Goal: Information Seeking & Learning: Learn about a topic

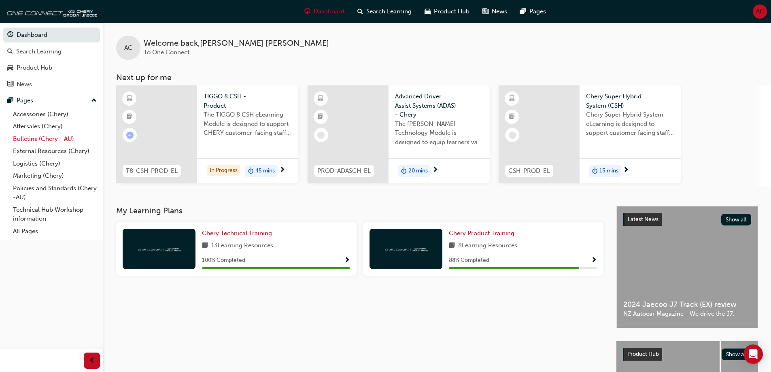
click at [48, 139] on link "Bulletins (Chery - AU)" at bounding box center [55, 139] width 90 height 13
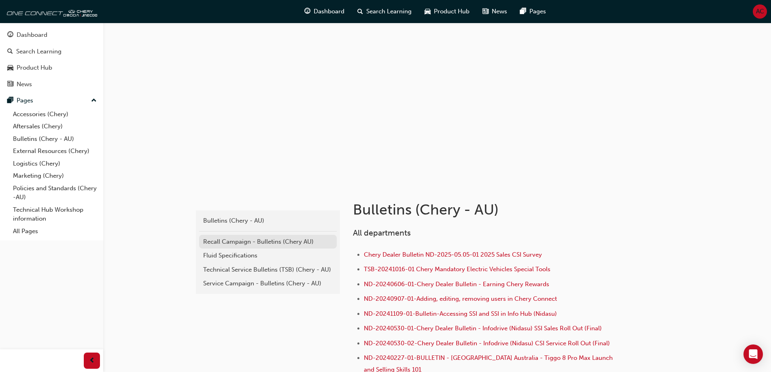
click at [236, 244] on div "Recall Campaign - Bulletins (Chery AU)" at bounding box center [267, 241] width 129 height 9
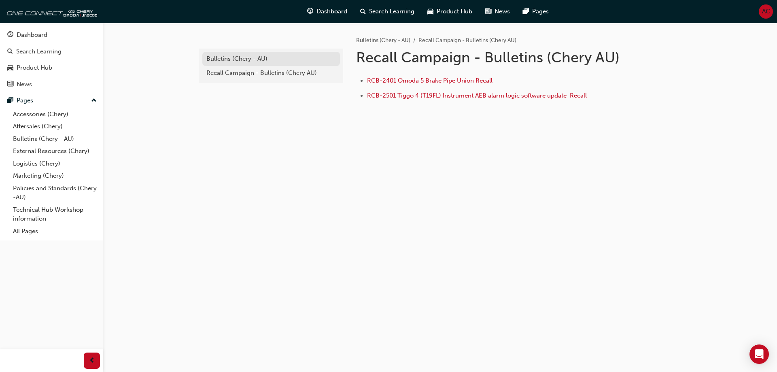
click at [232, 62] on div "Bulletins (Chery - AU)" at bounding box center [270, 58] width 129 height 9
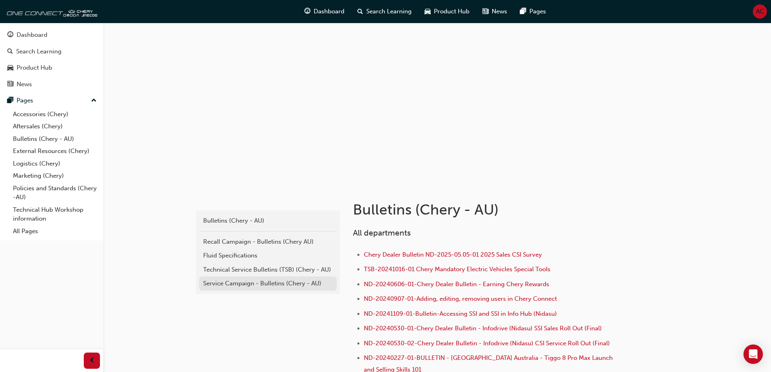
click at [237, 278] on link "Service Campaign - Bulletins (Chery - AU)" at bounding box center [268, 283] width 138 height 14
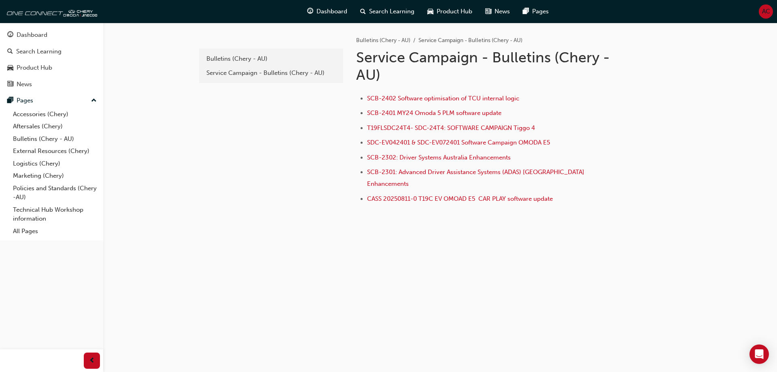
drag, startPoint x: 559, startPoint y: 187, endPoint x: 574, endPoint y: 220, distance: 35.7
click at [574, 220] on div "e85f914b-8380-4b90-a255-4e94a5c53783 Bulletins (Chery - AU) Service Campaign - …" at bounding box center [439, 130] width 485 height 215
drag, startPoint x: 559, startPoint y: 190, endPoint x: 420, endPoint y: 184, distance: 139.7
click at [420, 194] on li "CASS 20250811-0 T19C EV OMOAD E5 CAR PLAY software update" at bounding box center [493, 200] width 252 height 12
copy span "T19C EV OMOAD E5 CAR PLAY software update"
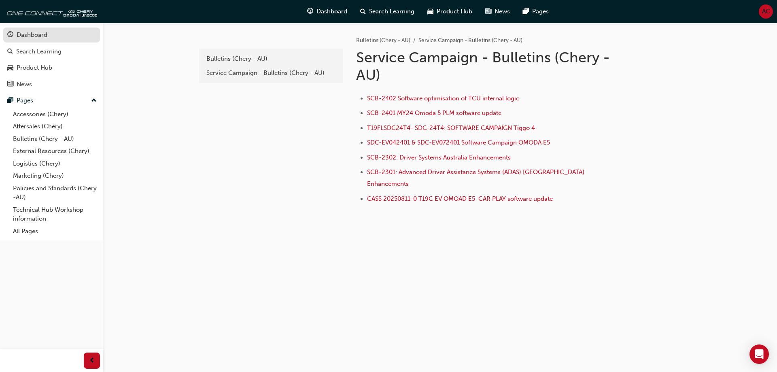
click at [61, 38] on div "Dashboard" at bounding box center [51, 35] width 89 height 10
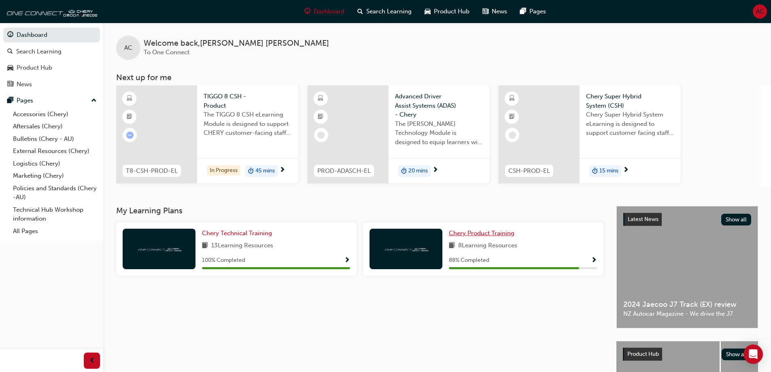
click at [507, 234] on span "Chery Product Training" at bounding box center [482, 232] width 66 height 7
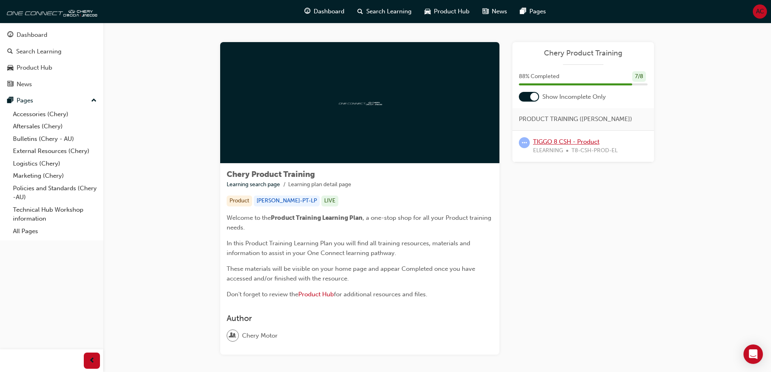
click at [586, 138] on link "TIGGO 8 CSH - Product" at bounding box center [566, 141] width 66 height 7
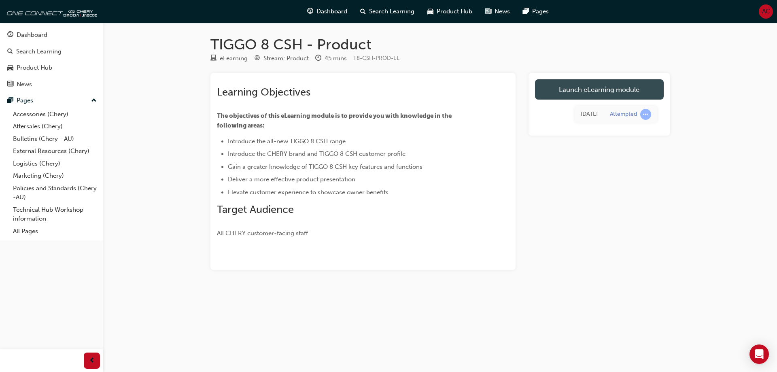
click at [610, 86] on link "Launch eLearning module" at bounding box center [599, 89] width 129 height 20
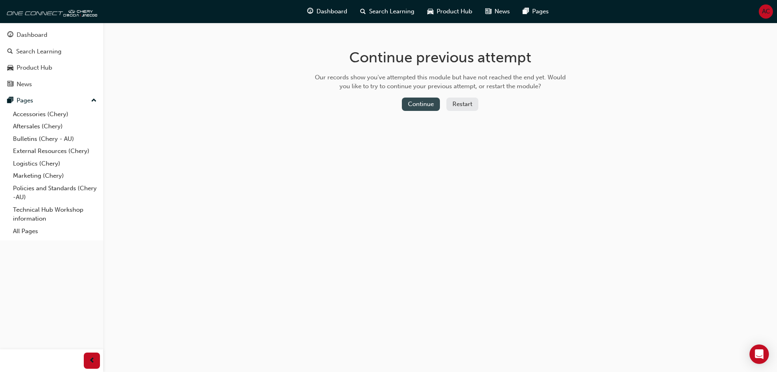
click at [430, 107] on button "Continue" at bounding box center [421, 103] width 38 height 13
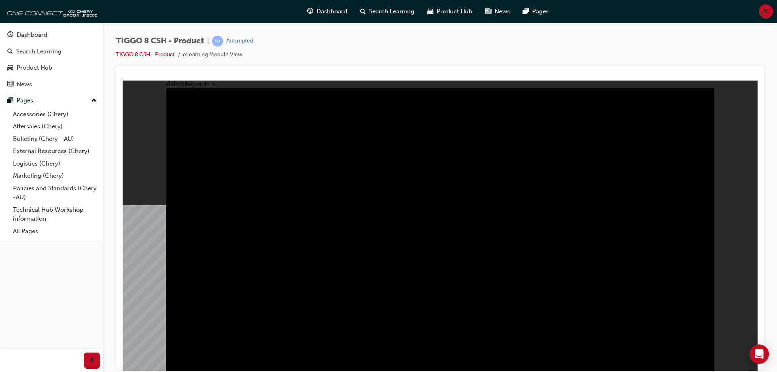
drag, startPoint x: 690, startPoint y: 358, endPoint x: 697, endPoint y: 358, distance: 7.3
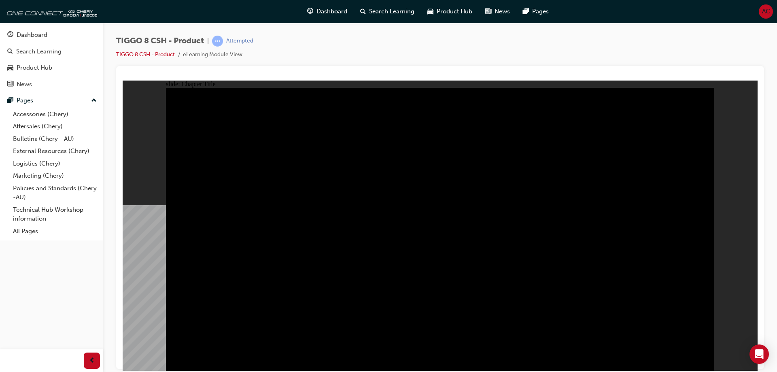
radio input "true"
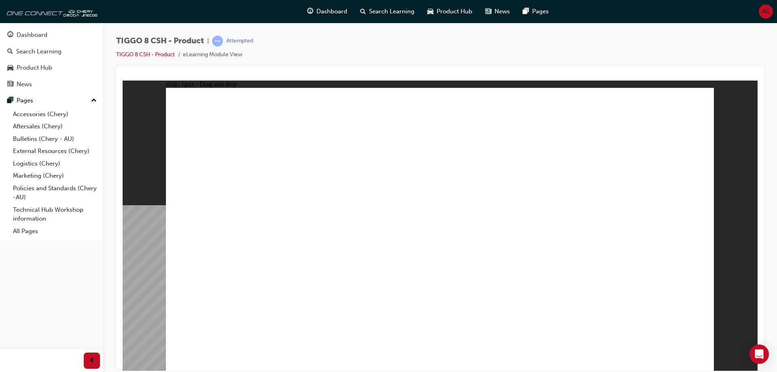
drag, startPoint x: 476, startPoint y: 183, endPoint x: 441, endPoint y: 248, distance: 73.5
drag, startPoint x: 606, startPoint y: 178, endPoint x: 671, endPoint y: 253, distance: 99.3
drag, startPoint x: 549, startPoint y: 116, endPoint x: 356, endPoint y: 239, distance: 228.5
drag, startPoint x: 412, startPoint y: 129, endPoint x: 541, endPoint y: 256, distance: 181.4
drag, startPoint x: 623, startPoint y: 127, endPoint x: 211, endPoint y: 256, distance: 432.4
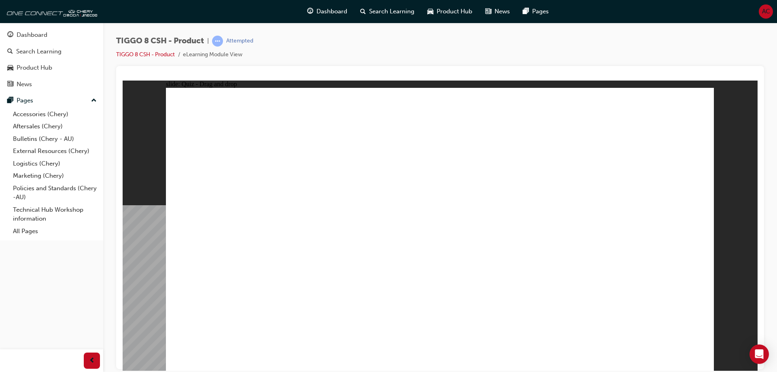
checkbox input "true"
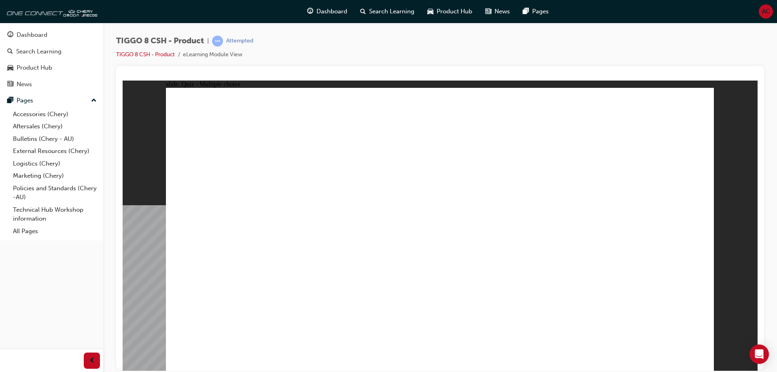
radio input "true"
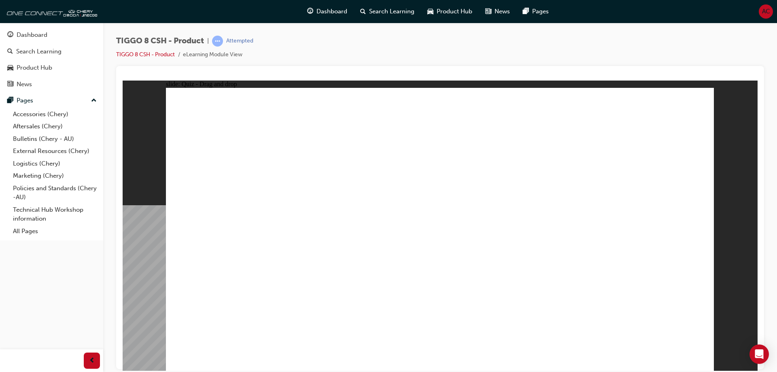
drag, startPoint x: 456, startPoint y: 120, endPoint x: 491, endPoint y: 244, distance: 128.6
drag, startPoint x: 550, startPoint y: 114, endPoint x: 482, endPoint y: 263, distance: 163.3
drag, startPoint x: 549, startPoint y: 136, endPoint x: 489, endPoint y: 264, distance: 141.7
drag, startPoint x: 537, startPoint y: 161, endPoint x: 553, endPoint y: 275, distance: 115.1
drag, startPoint x: 654, startPoint y: 114, endPoint x: 510, endPoint y: 286, distance: 224.9
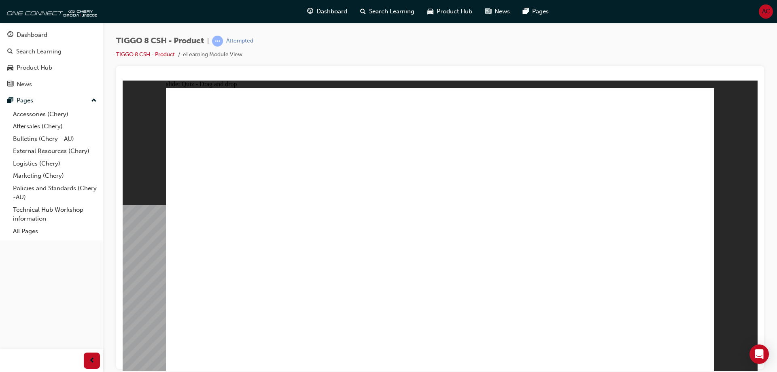
drag, startPoint x: 438, startPoint y: 140, endPoint x: 267, endPoint y: 264, distance: 211.1
drag, startPoint x: 446, startPoint y: 142, endPoint x: 257, endPoint y: 253, distance: 219.6
drag, startPoint x: 450, startPoint y: 141, endPoint x: 255, endPoint y: 260, distance: 227.9
drag, startPoint x: 476, startPoint y: 139, endPoint x: 320, endPoint y: 274, distance: 206.2
drag, startPoint x: 454, startPoint y: 141, endPoint x: 263, endPoint y: 251, distance: 219.7
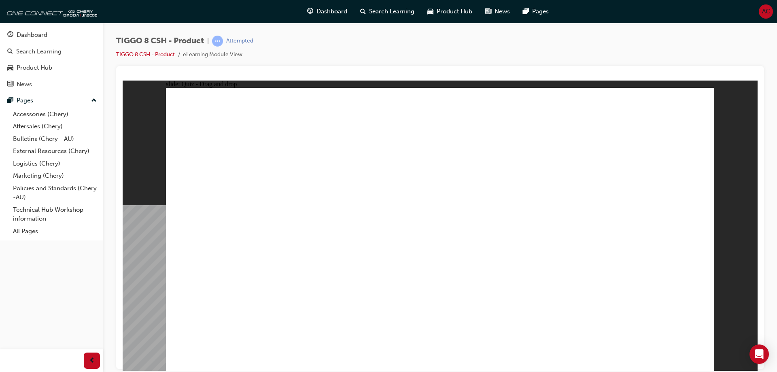
drag, startPoint x: 445, startPoint y: 140, endPoint x: 281, endPoint y: 292, distance: 224.4
drag, startPoint x: 446, startPoint y: 151, endPoint x: 331, endPoint y: 297, distance: 185.8
drag, startPoint x: 456, startPoint y: 141, endPoint x: 278, endPoint y: 292, distance: 233.6
drag, startPoint x: 430, startPoint y: 136, endPoint x: 235, endPoint y: 253, distance: 227.8
drag, startPoint x: 455, startPoint y: 145, endPoint x: 575, endPoint y: 272, distance: 174.6
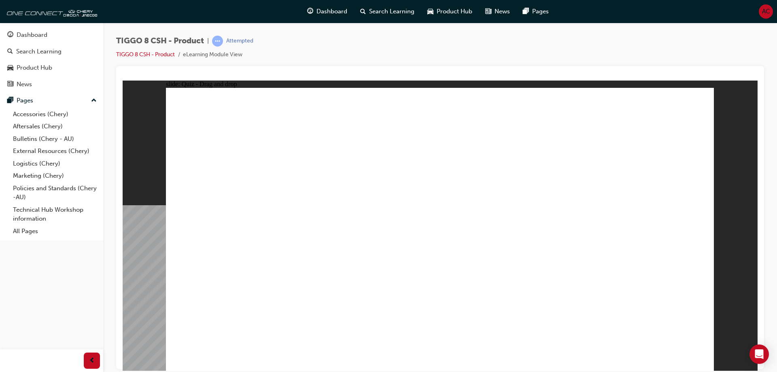
drag, startPoint x: 644, startPoint y: 147, endPoint x: 495, endPoint y: 307, distance: 218.1
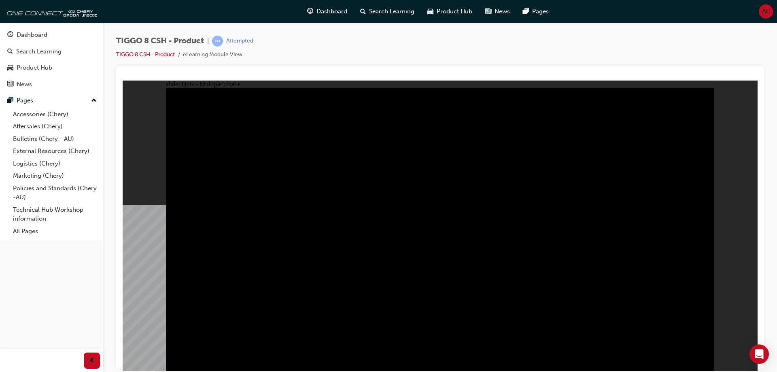
radio input "true"
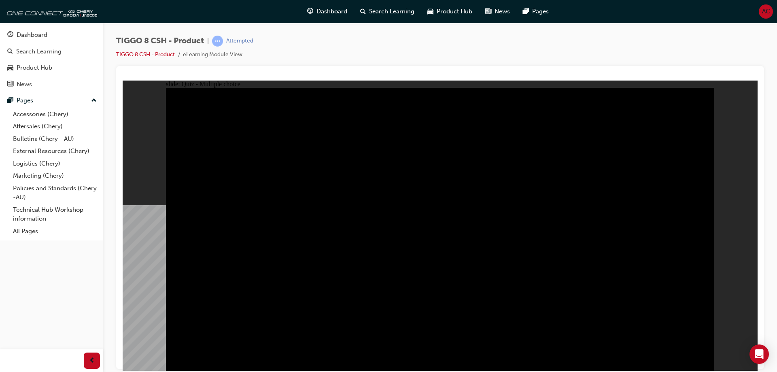
radio input "true"
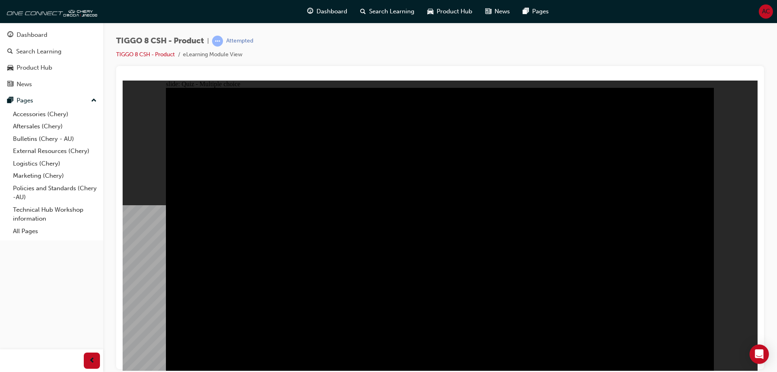
checkbox input "true"
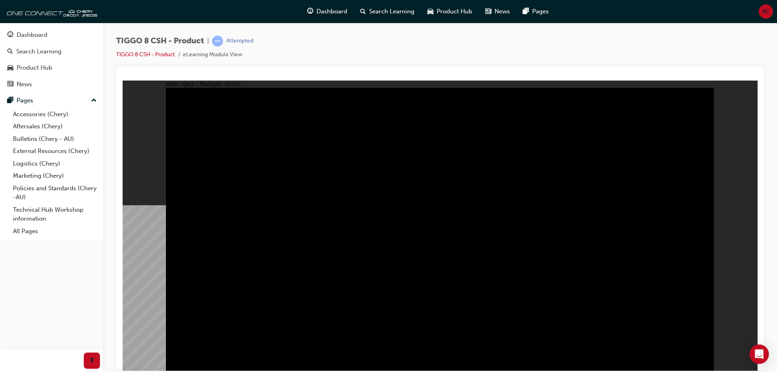
checkbox input "true"
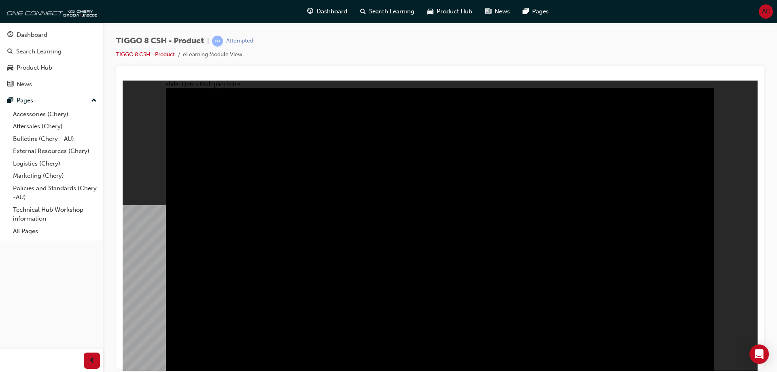
checkbox input "true"
drag, startPoint x: 447, startPoint y: 234, endPoint x: 470, endPoint y: 234, distance: 22.7
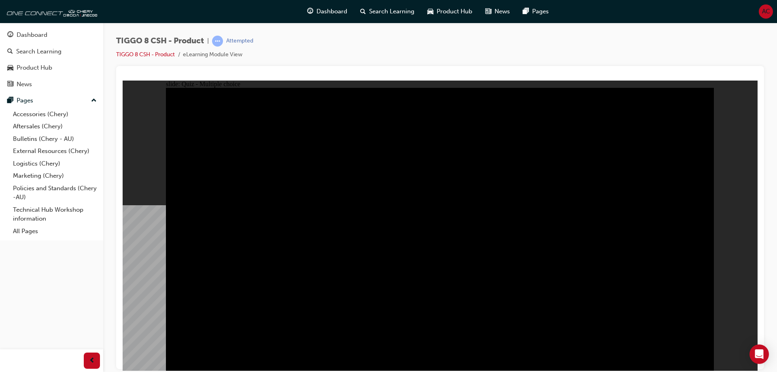
checkbox input "true"
